Goal: Task Accomplishment & Management: Manage account settings

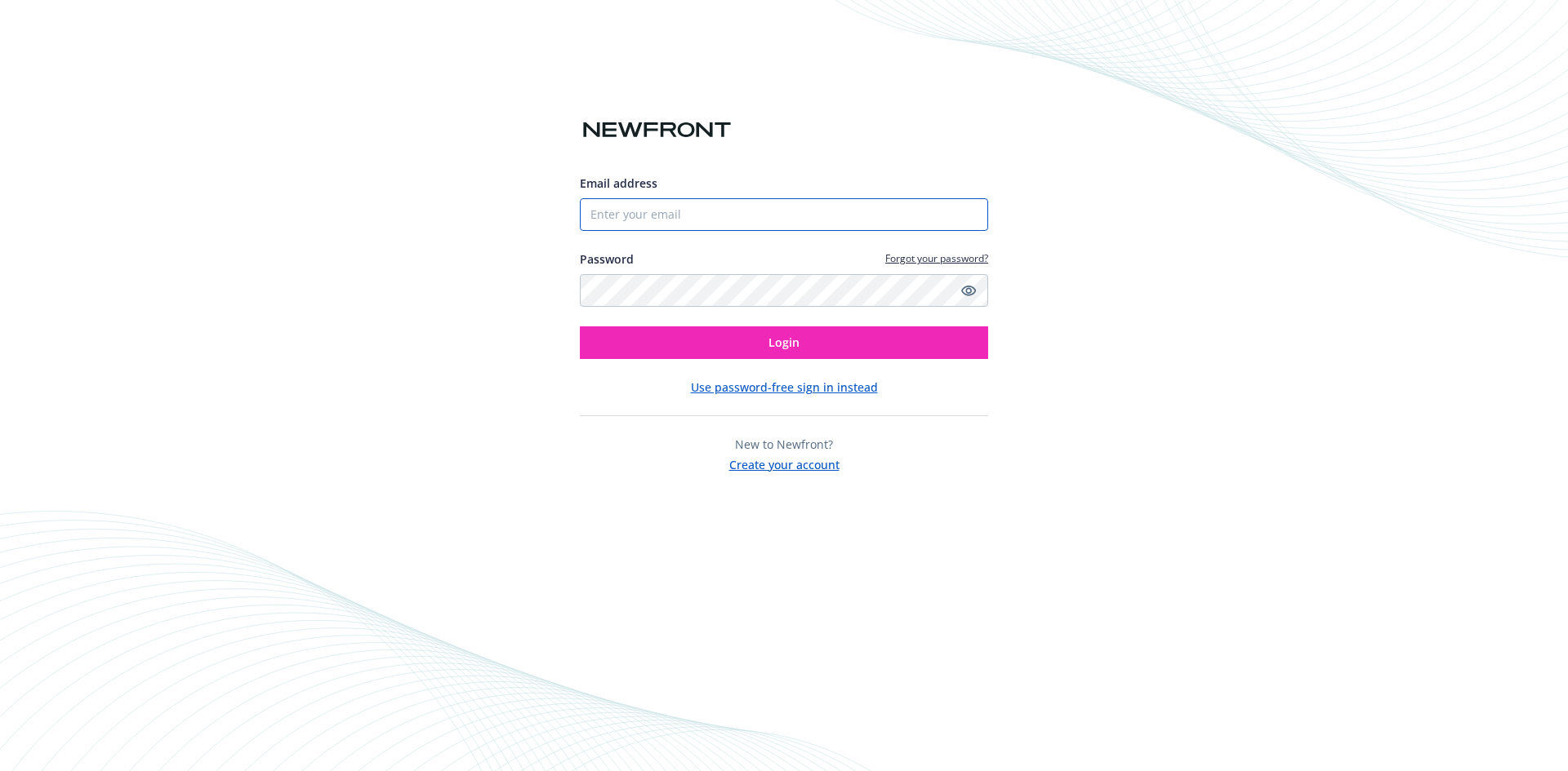
type input "[PERSON_NAME][EMAIL_ADDRESS][DOMAIN_NAME]"
click at [580, 327] on button "Login" at bounding box center [784, 342] width 408 height 32
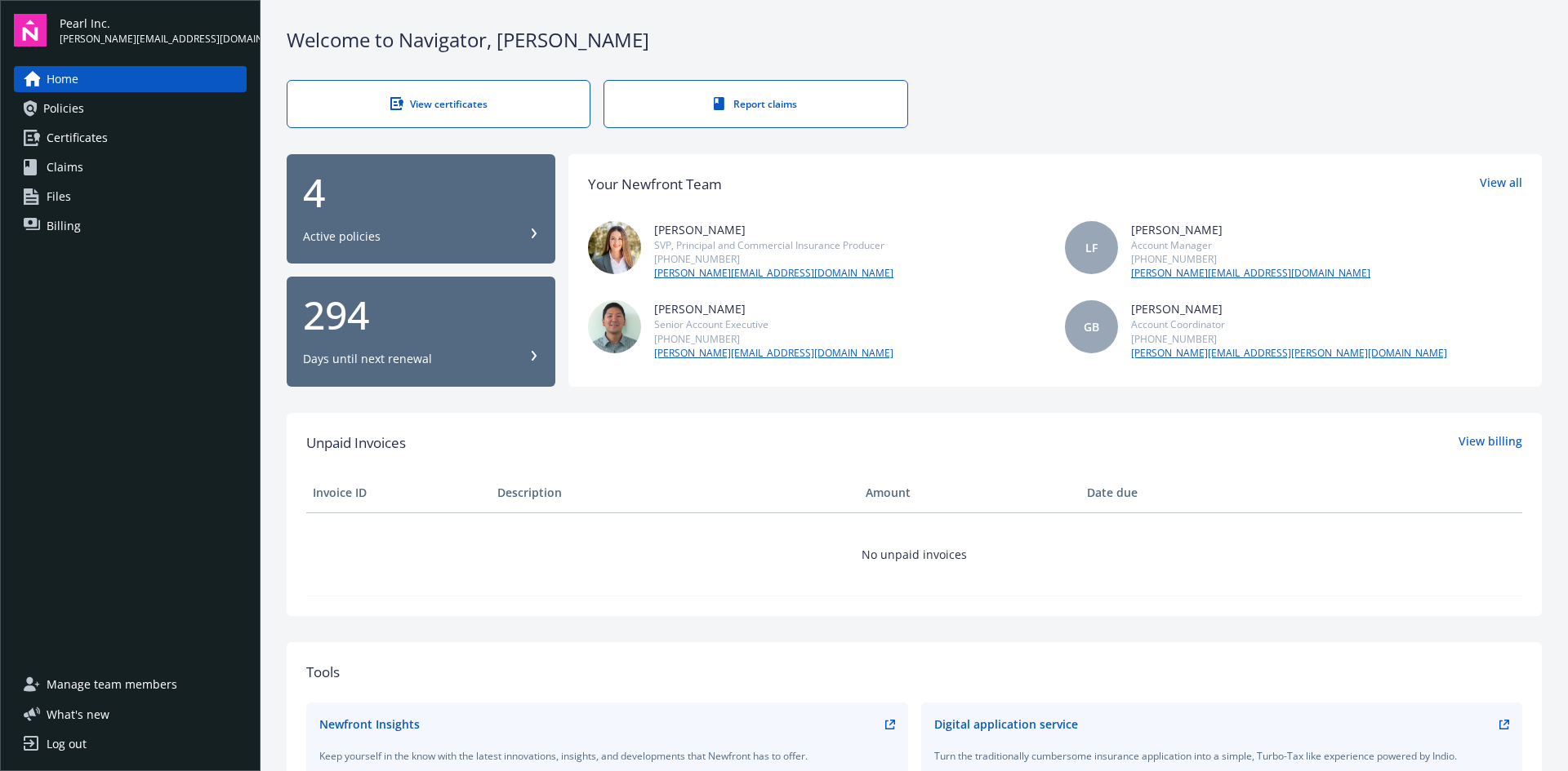
click at [85, 110] on link "Policies" at bounding box center [130, 109] width 233 height 26
